Goal: Task Accomplishment & Management: Manage account settings

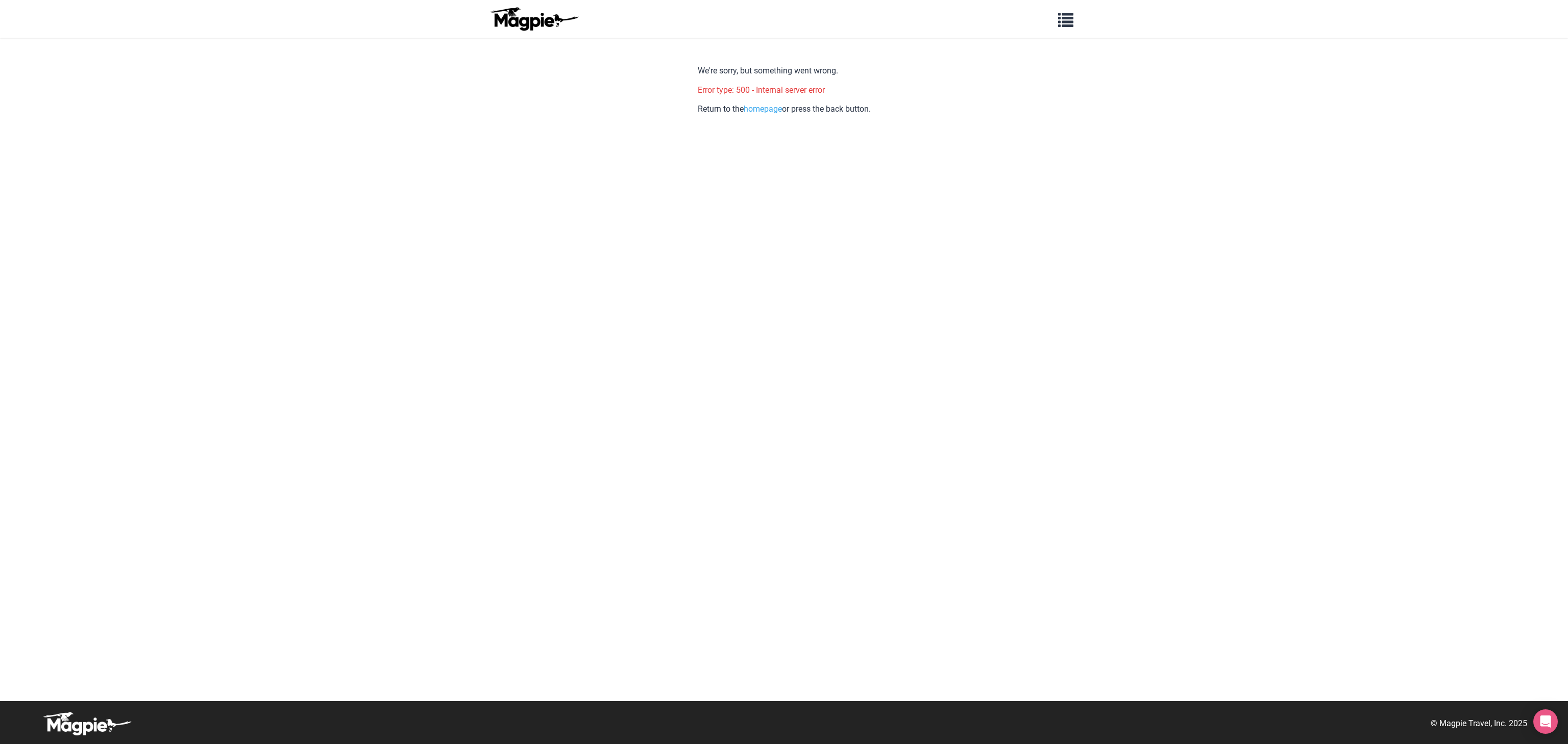
click at [569, 15] on img at bounding box center [534, 19] width 92 height 25
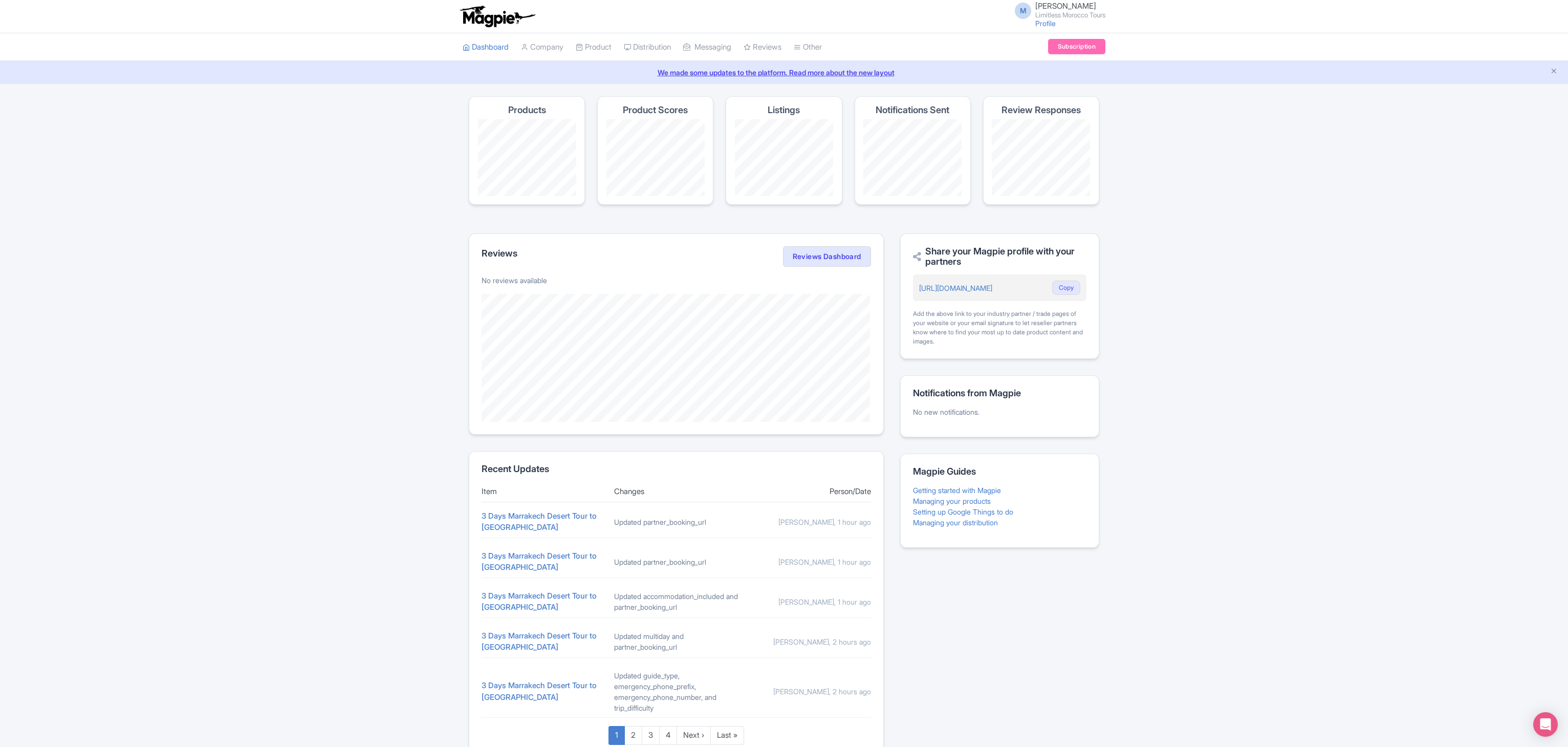
click at [1052, 0] on div "M [PERSON_NAME] Limitless Morocco Tours Profile Users Settings Sign out" at bounding box center [784, 16] width 1568 height 33
click at [1044, 19] on link "Profile" at bounding box center [1045, 23] width 21 height 8
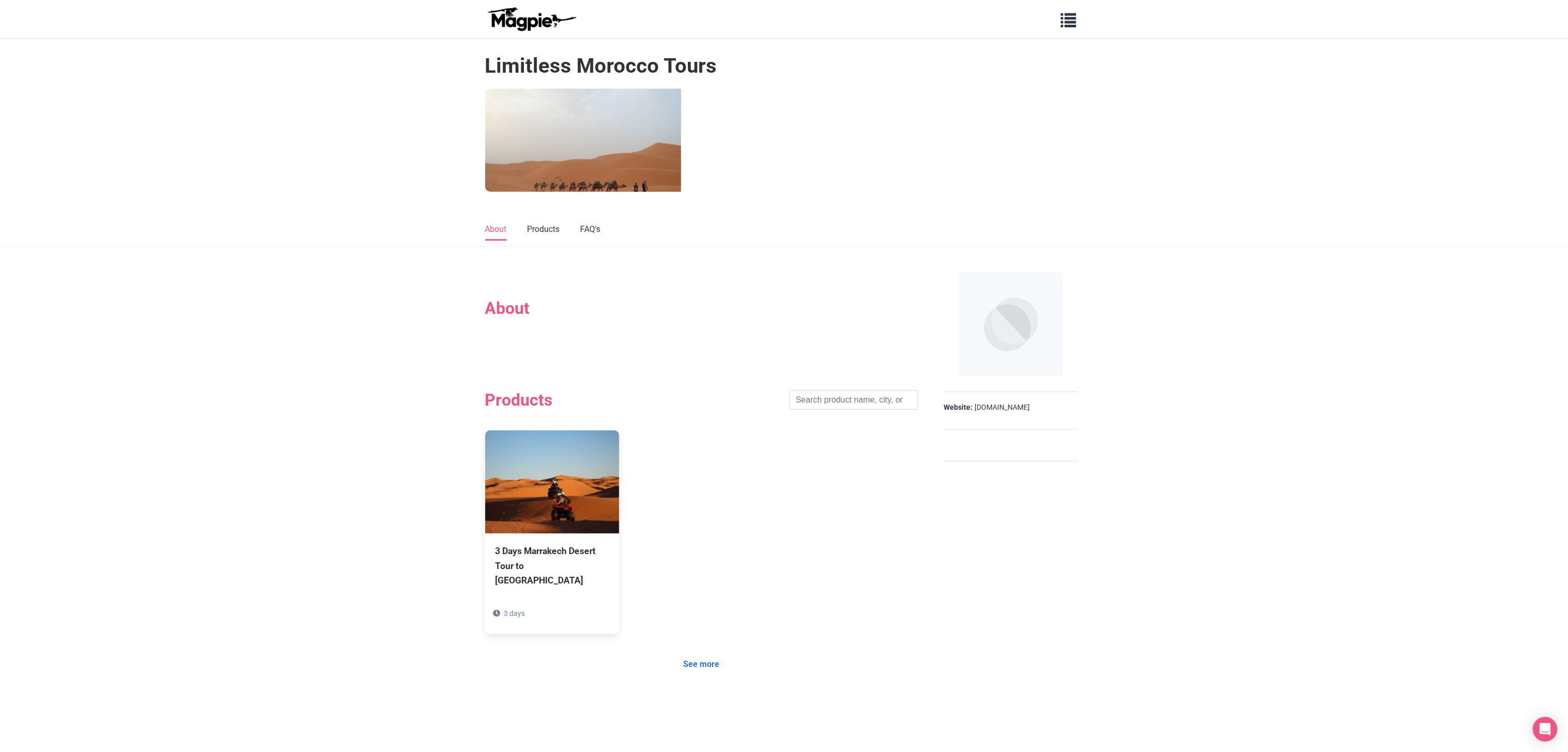
click at [621, 70] on h1 "Limitless Morocco Tours" at bounding box center [601, 66] width 232 height 25
click at [1012, 333] on img at bounding box center [1010, 324] width 103 height 103
